Goal: Navigation & Orientation: Find specific page/section

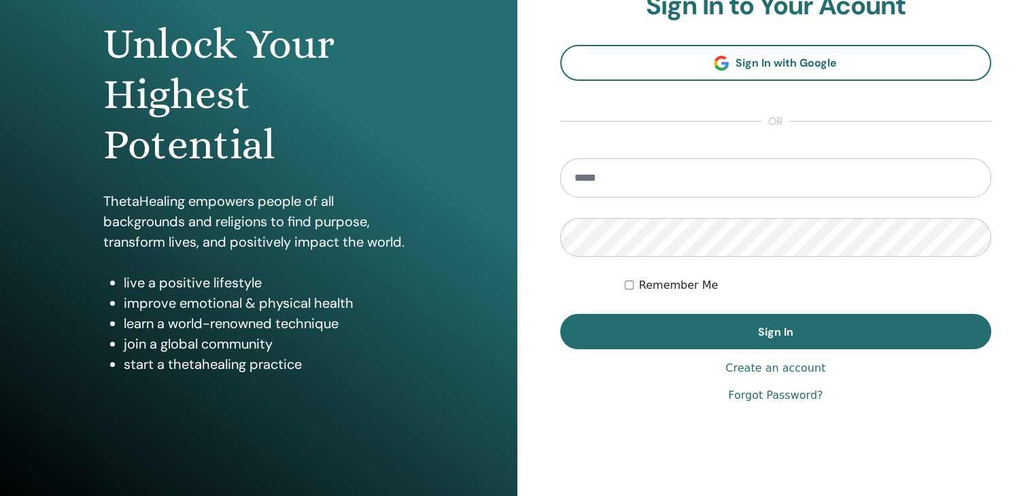
scroll to position [156, 0]
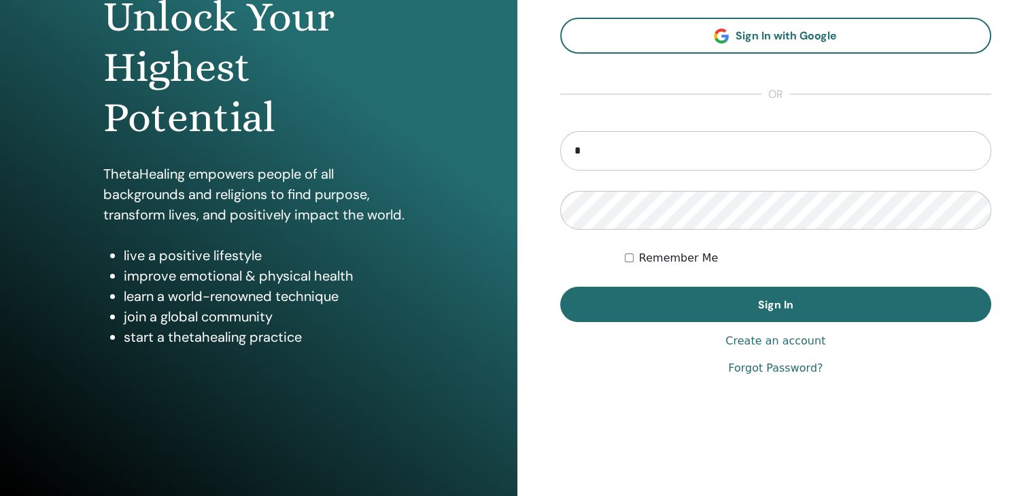
type input "**********"
click at [892, 324] on div "**********" at bounding box center [776, 169] width 432 height 413
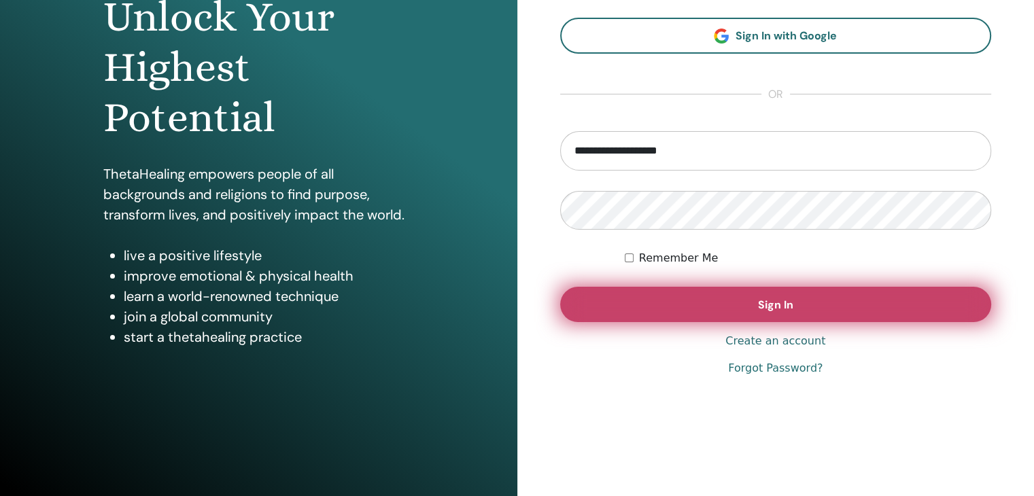
click at [866, 311] on button "Sign In" at bounding box center [776, 304] width 432 height 35
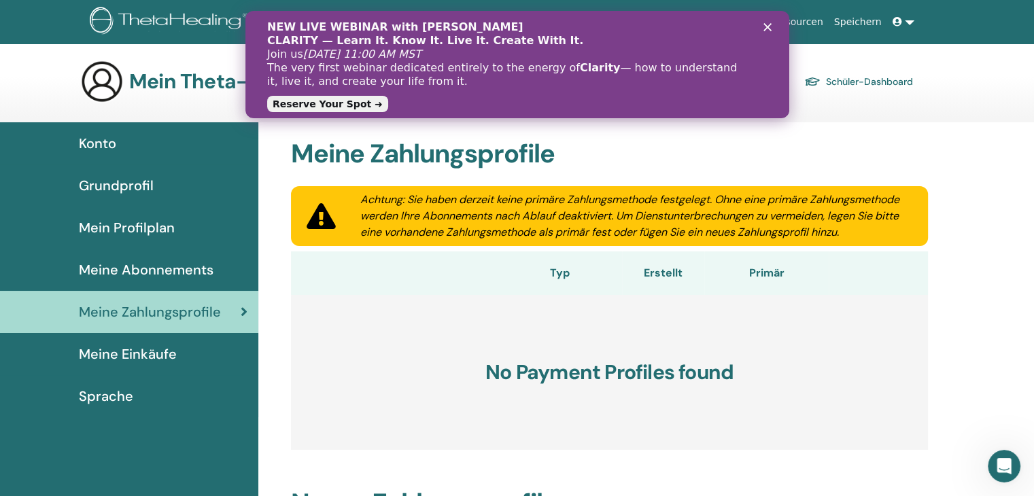
click at [765, 25] on polygon "Schließen" at bounding box center [767, 27] width 8 height 8
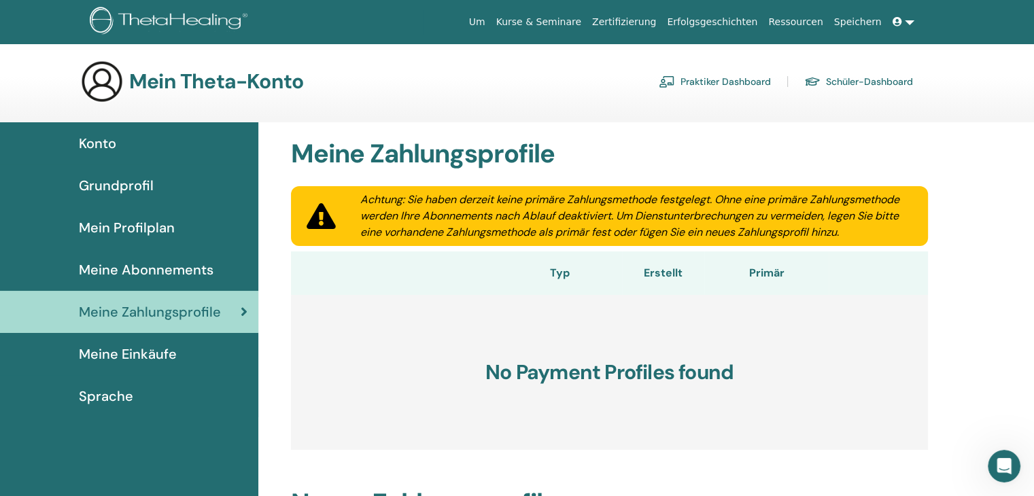
click at [125, 227] on span "Mein Profilplan" at bounding box center [127, 227] width 96 height 20
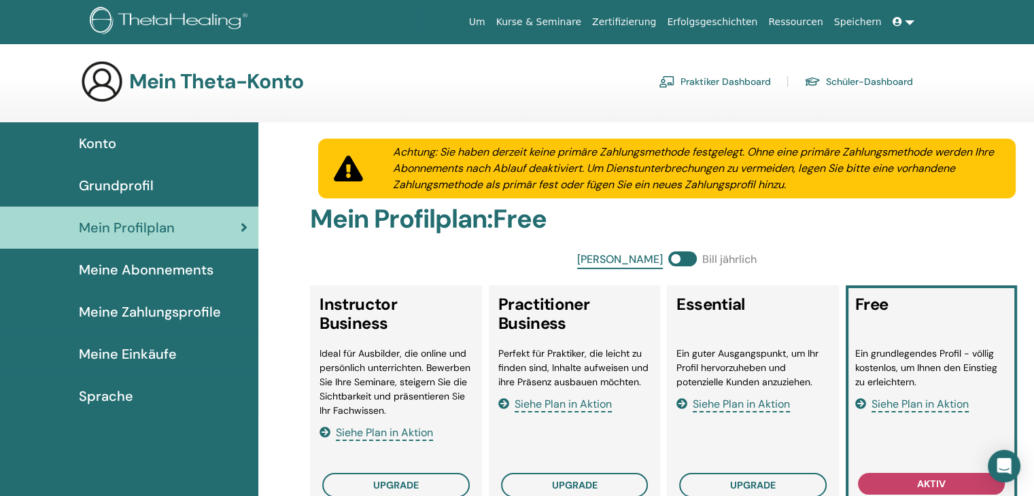
click at [659, 20] on link "Zertifizierung" at bounding box center [624, 22] width 75 height 25
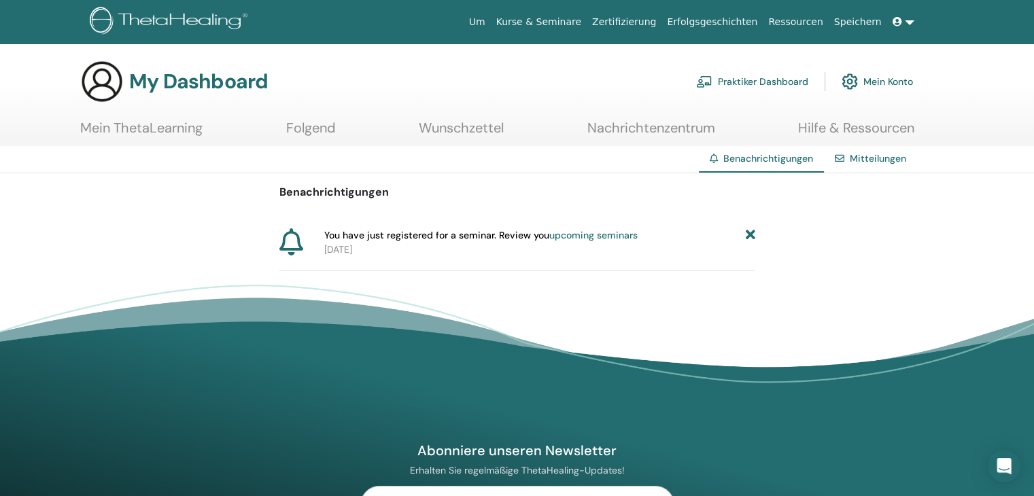
click at [750, 236] on icon at bounding box center [750, 235] width 10 height 14
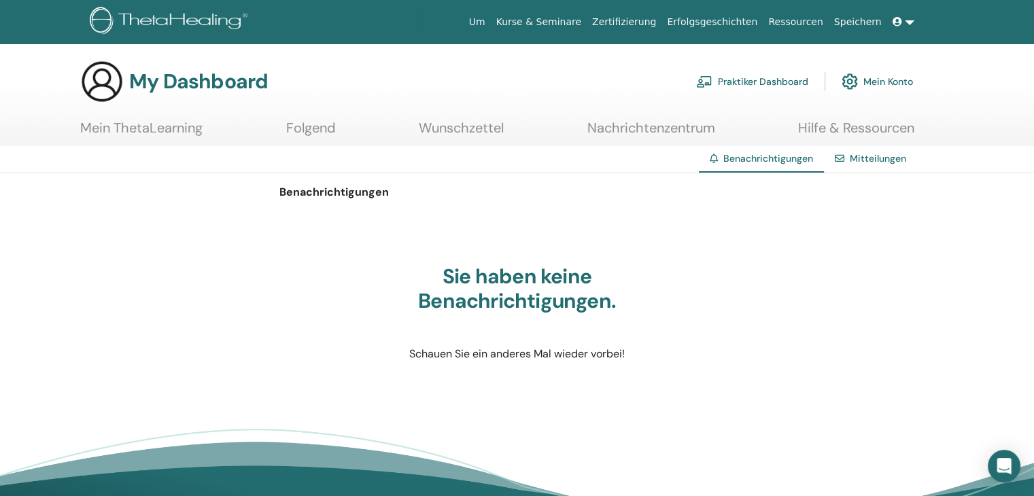
click at [652, 20] on link "Zertifizierung" at bounding box center [624, 22] width 75 height 25
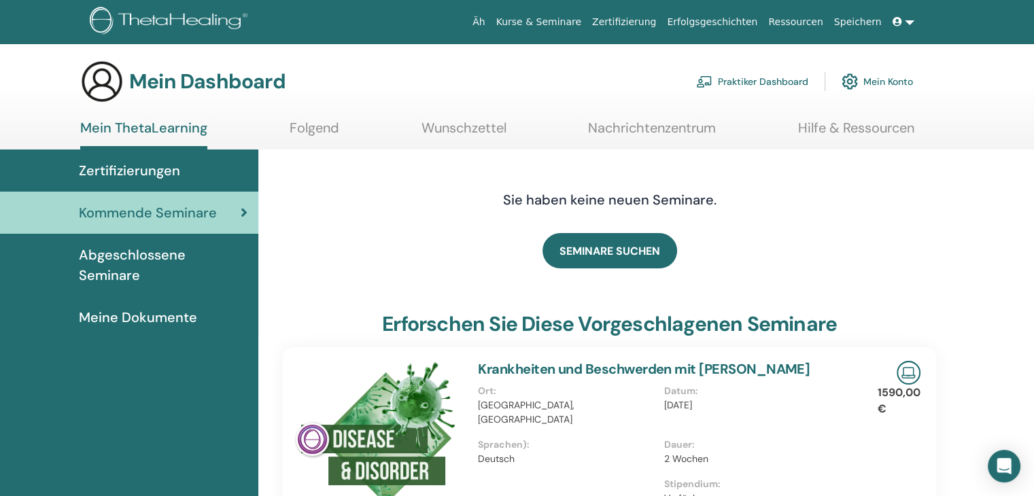
click at [180, 309] on font "Meine Dokumente" at bounding box center [138, 318] width 118 height 18
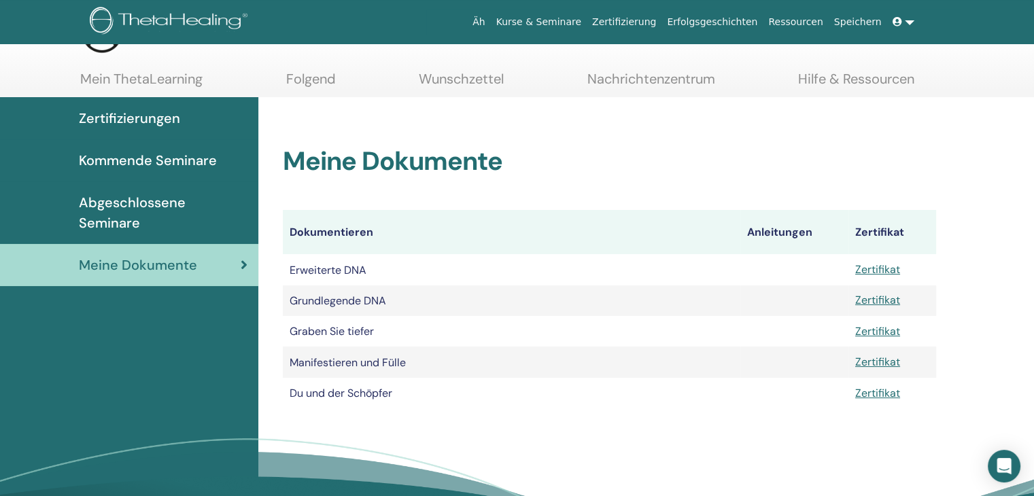
scroll to position [24, 0]
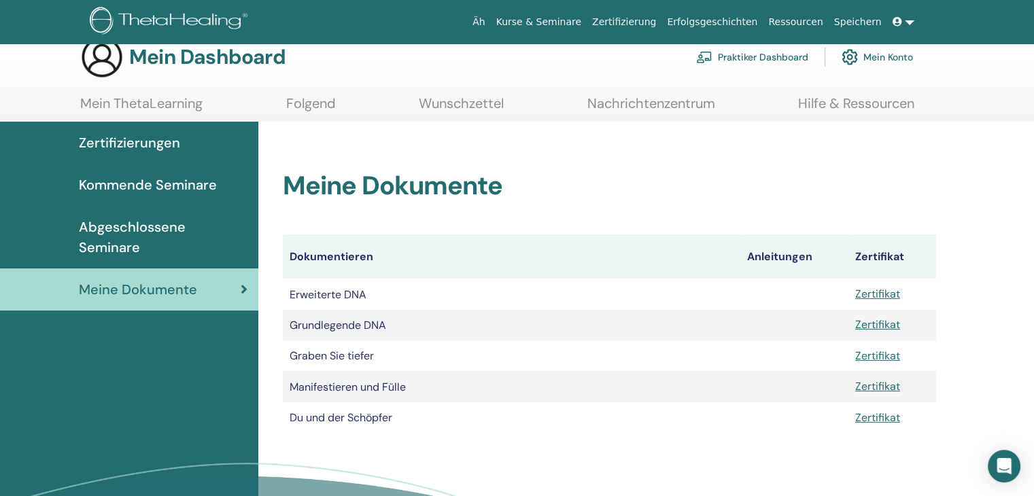
click at [911, 13] on link at bounding box center [903, 22] width 33 height 25
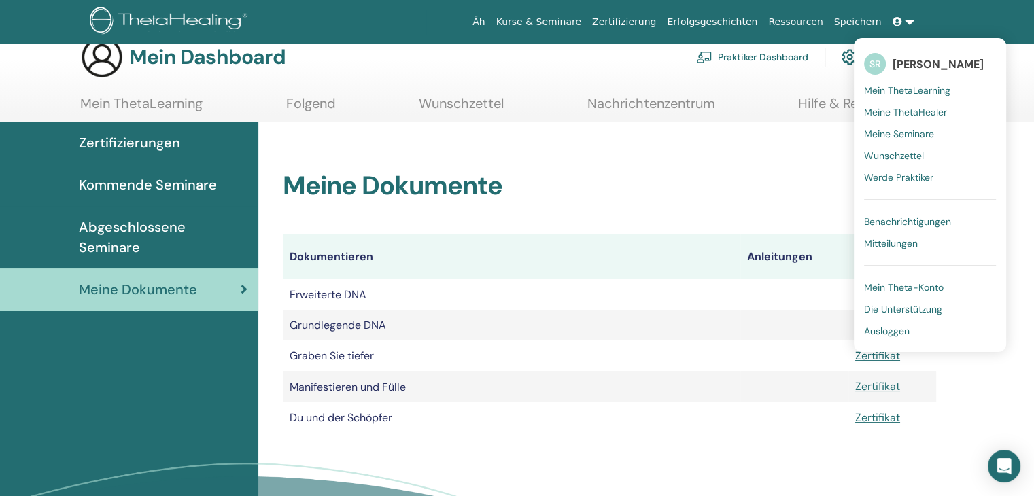
click at [884, 330] on font "Ausloggen" at bounding box center [887, 331] width 46 height 12
